Goal: Task Accomplishment & Management: Use online tool/utility

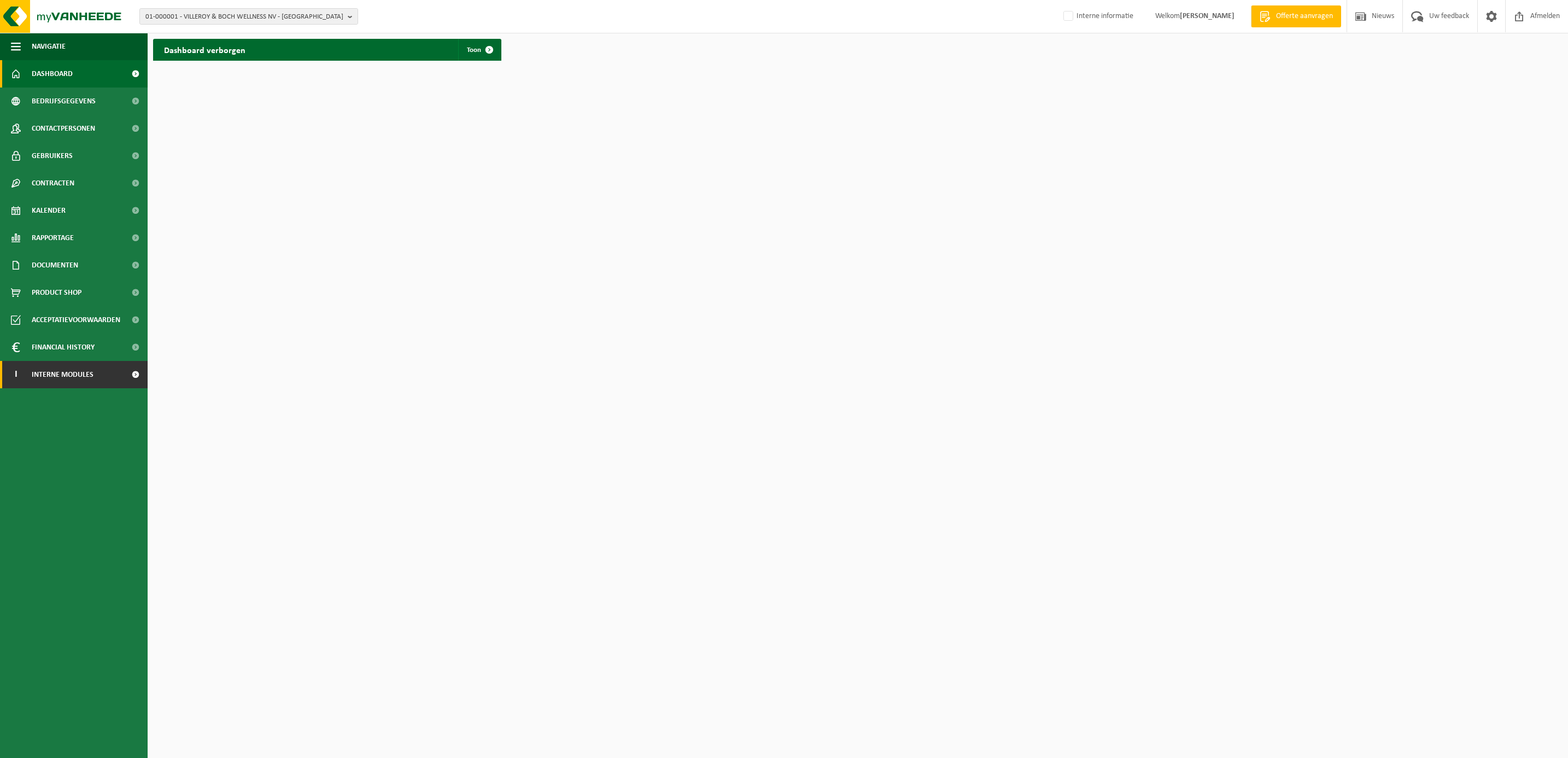
click at [92, 380] on span "Interne modules" at bounding box center [63, 374] width 62 height 27
click at [59, 455] on span "Orderentry Goedkeuring" at bounding box center [78, 457] width 92 height 27
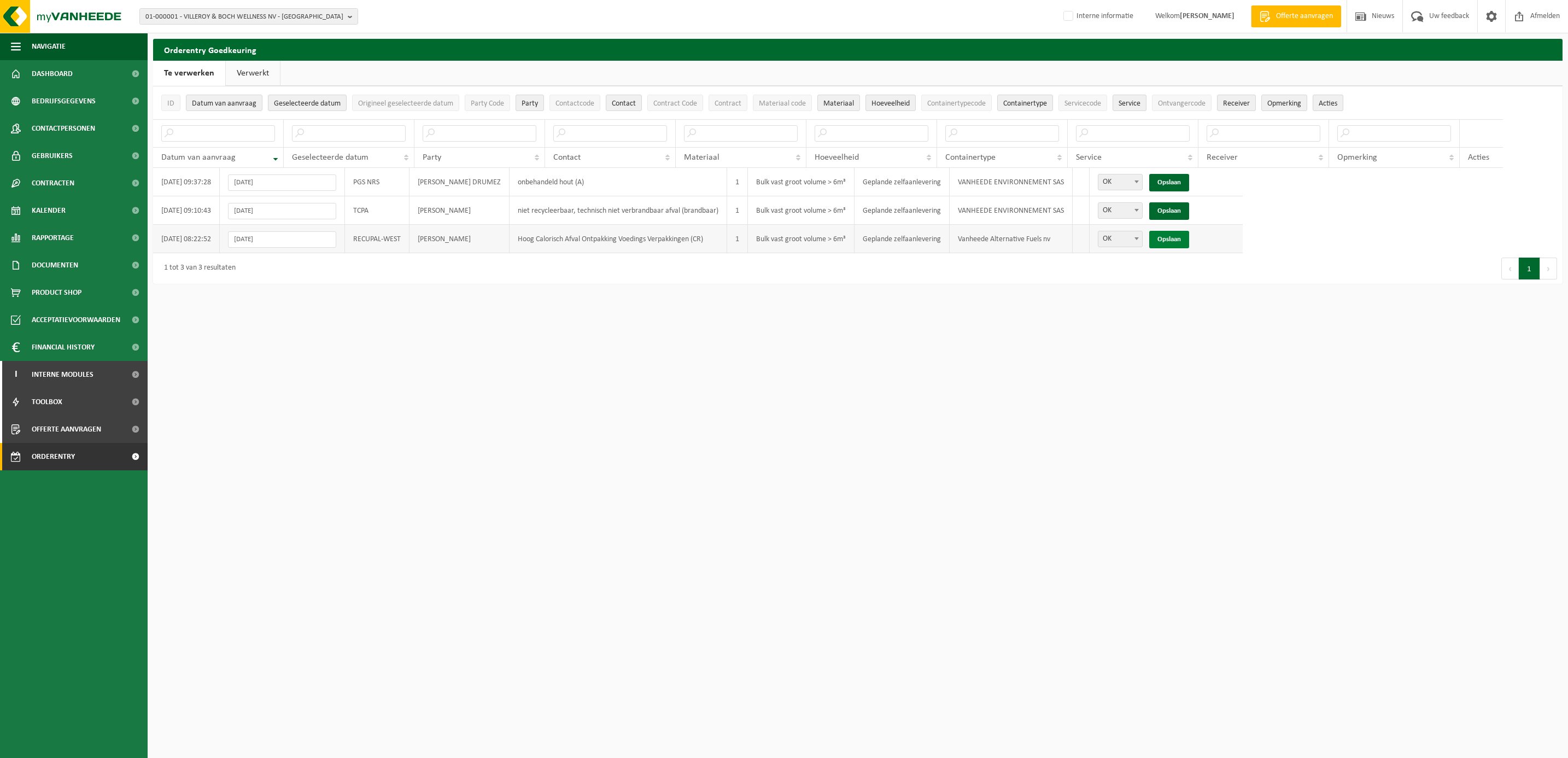
click at [1165, 244] on link "Opslaan" at bounding box center [1169, 239] width 40 height 17
